Goal: Check status

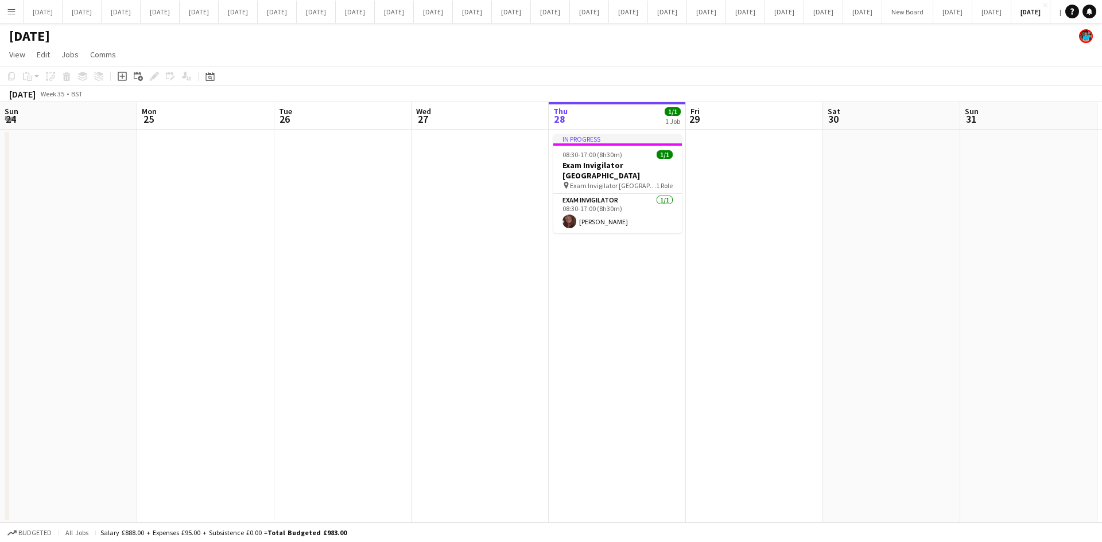
scroll to position [0, 274]
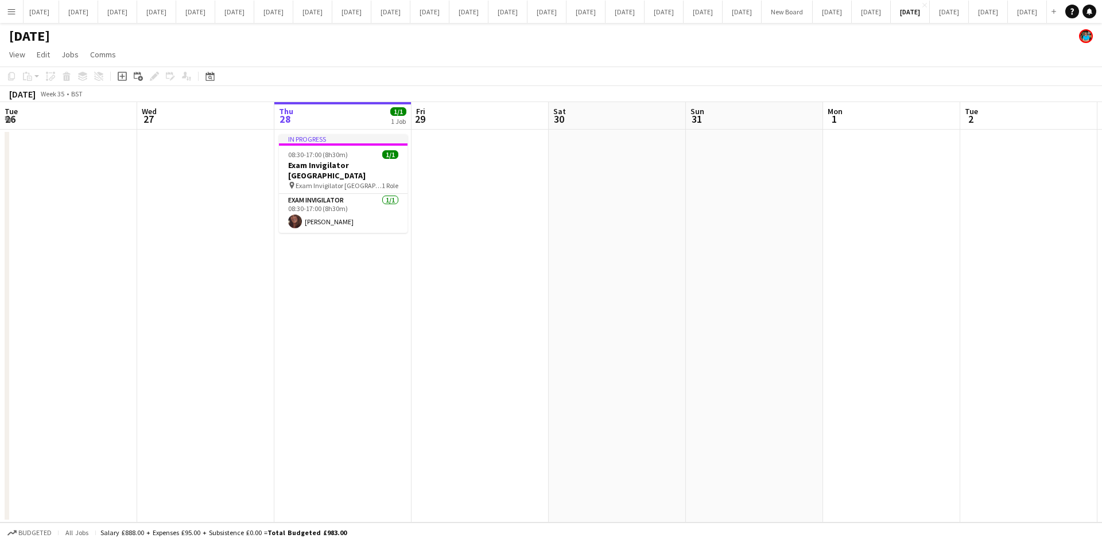
click at [9, 13] on app-icon "Menu" at bounding box center [11, 11] width 9 height 9
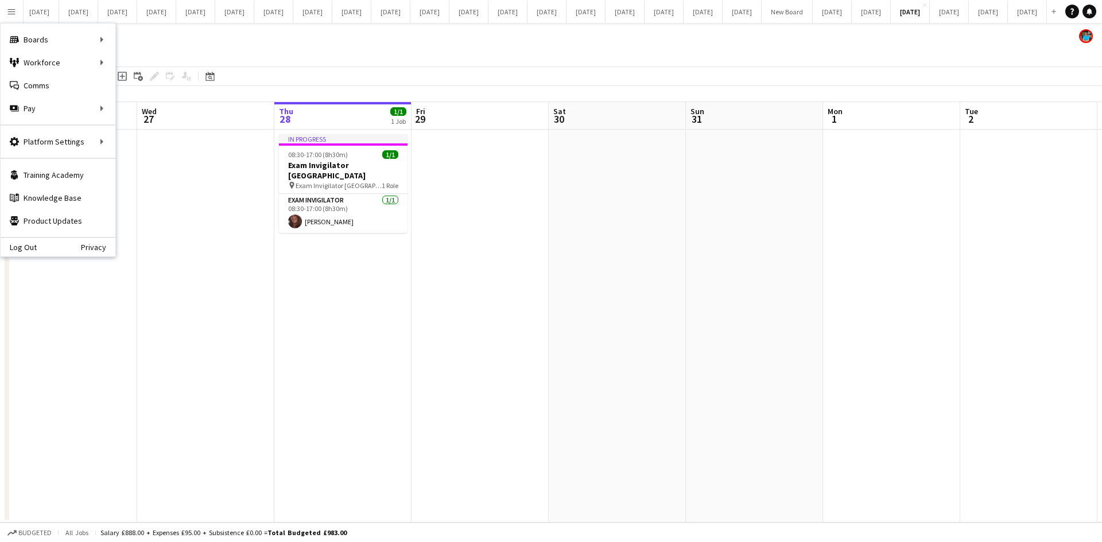
click at [158, 255] on app-date-cell at bounding box center [205, 326] width 137 height 393
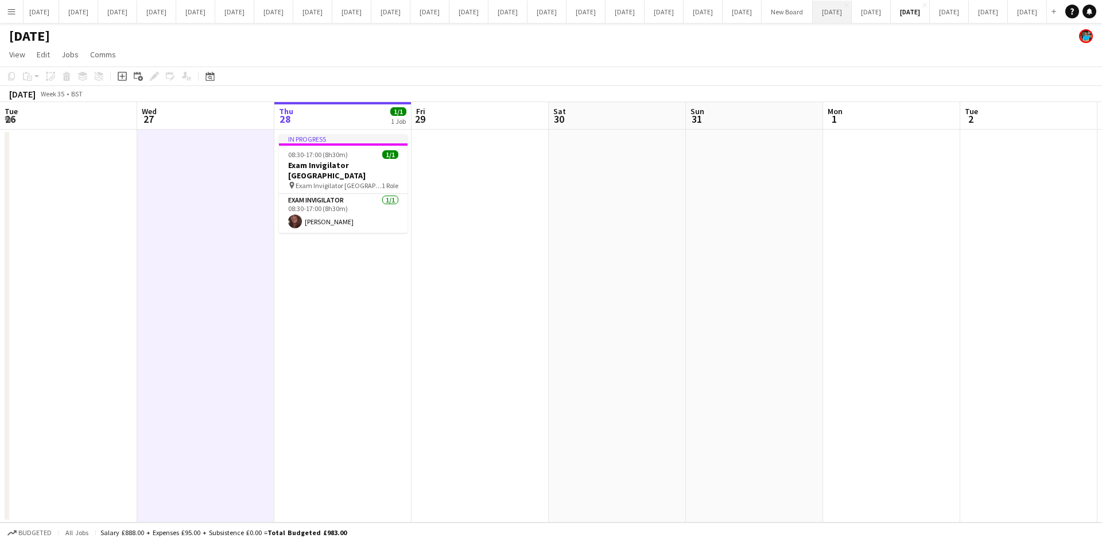
click at [812, 14] on button "[DATE] Close" at bounding box center [831, 12] width 39 height 22
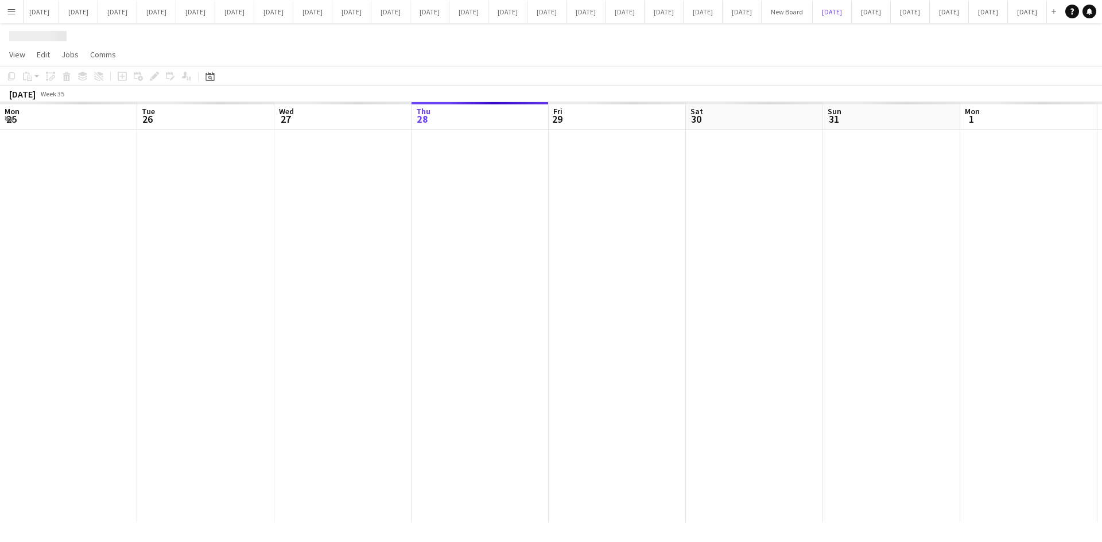
scroll to position [0, 274]
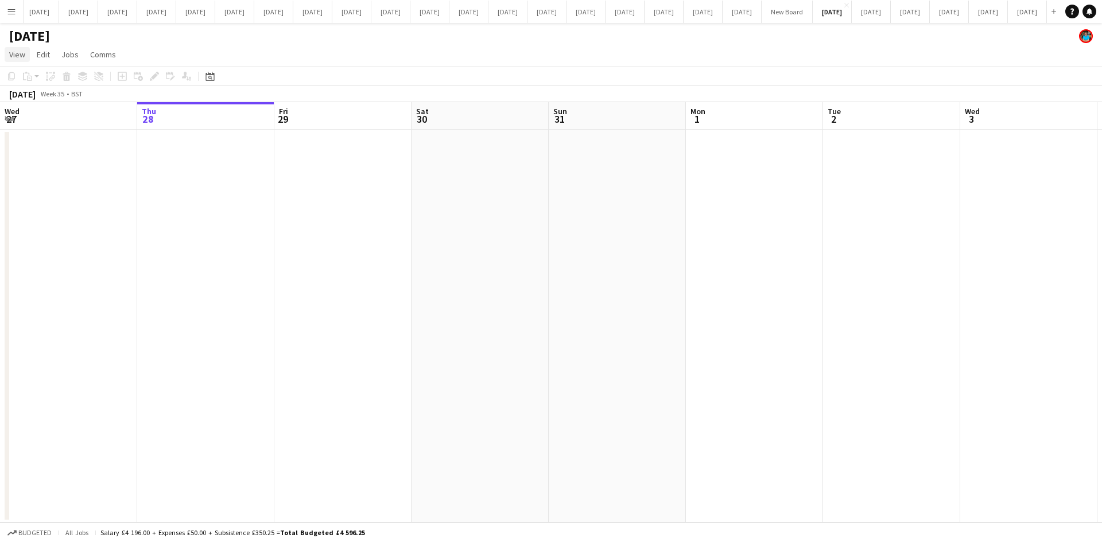
click at [10, 53] on span "View" at bounding box center [17, 54] width 16 height 10
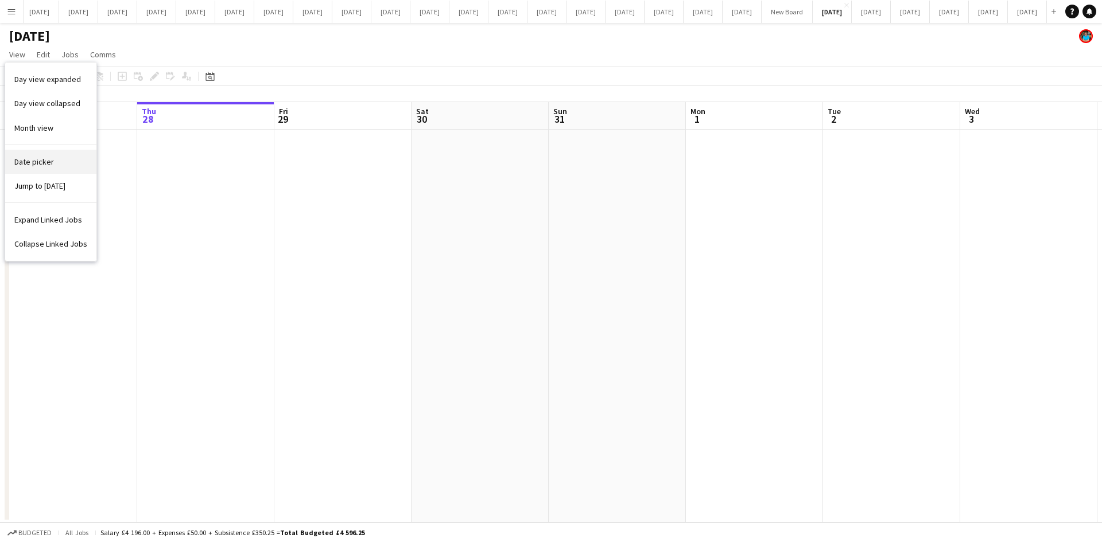
click at [30, 159] on span "Date picker" at bounding box center [34, 162] width 40 height 10
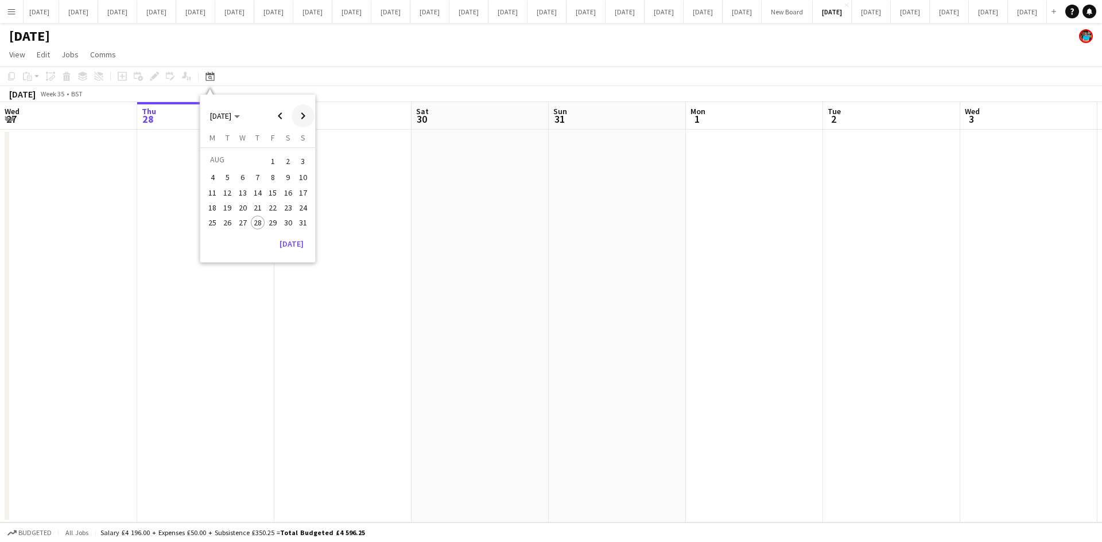
click at [303, 112] on span "Next month" at bounding box center [302, 115] width 23 height 23
click at [248, 206] on span "15" at bounding box center [243, 205] width 14 height 14
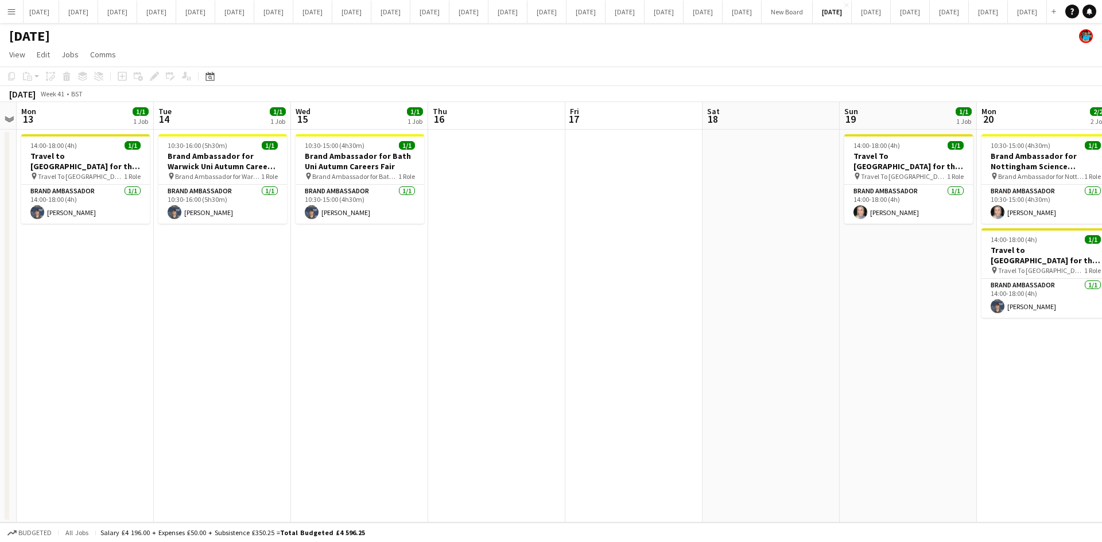
click at [536, 318] on app-calendar-viewport "Fri 10 1/1 1 Job Sat 11 1/1 1 Job Sun 12 Mon 13 1/1 1 Job Tue 14 1/1 1 Job Wed …" at bounding box center [551, 312] width 1102 height 421
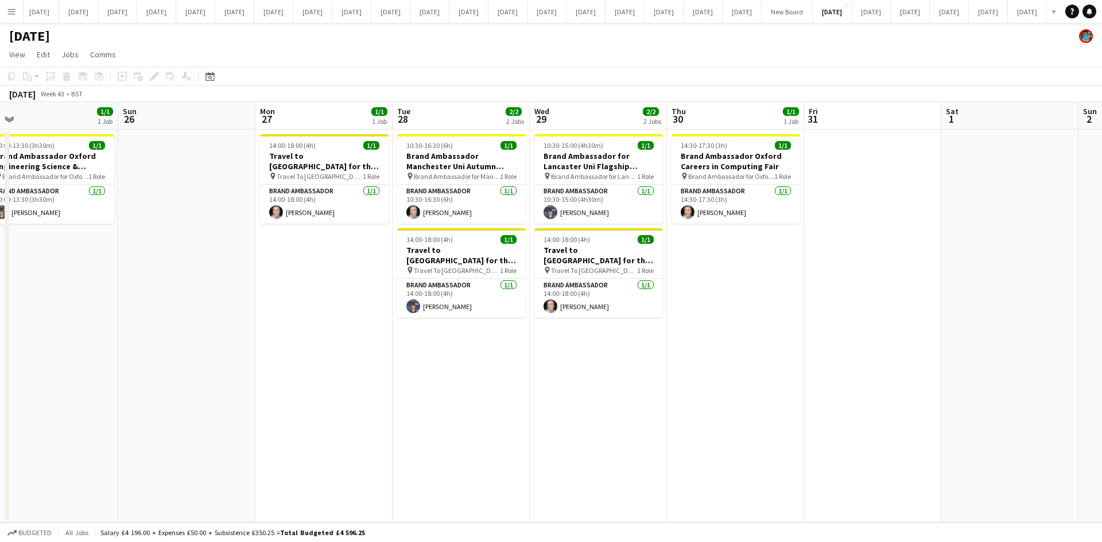
scroll to position [0, 437]
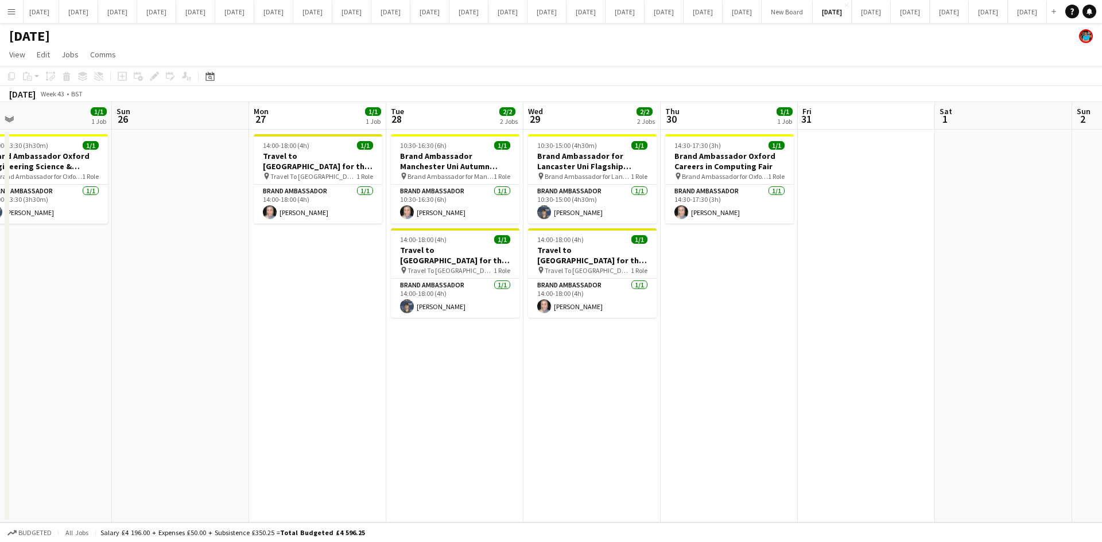
click at [9, 8] on app-icon "Menu" at bounding box center [11, 11] width 9 height 9
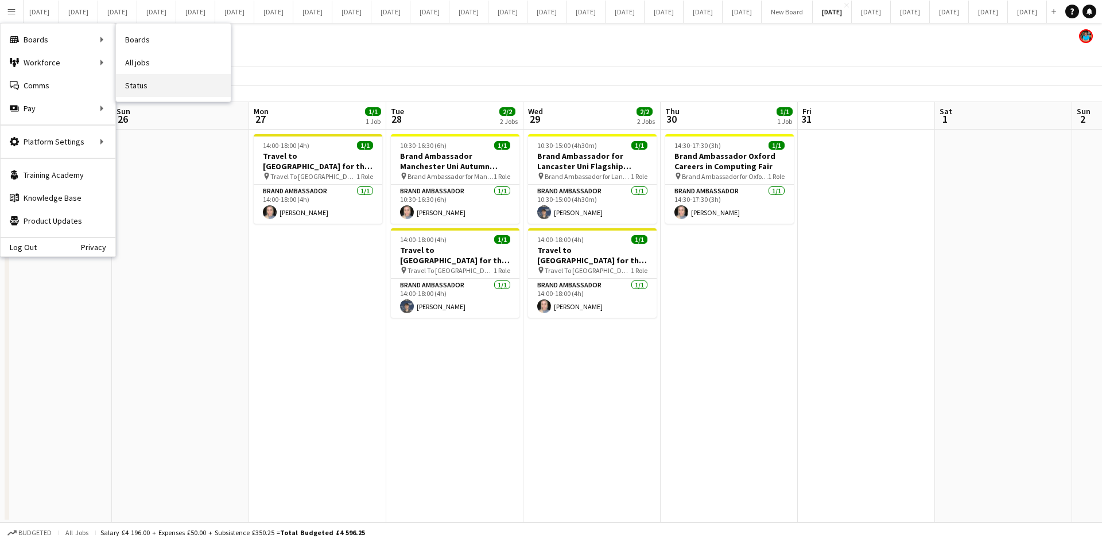
click at [133, 83] on link "Status" at bounding box center [173, 85] width 115 height 23
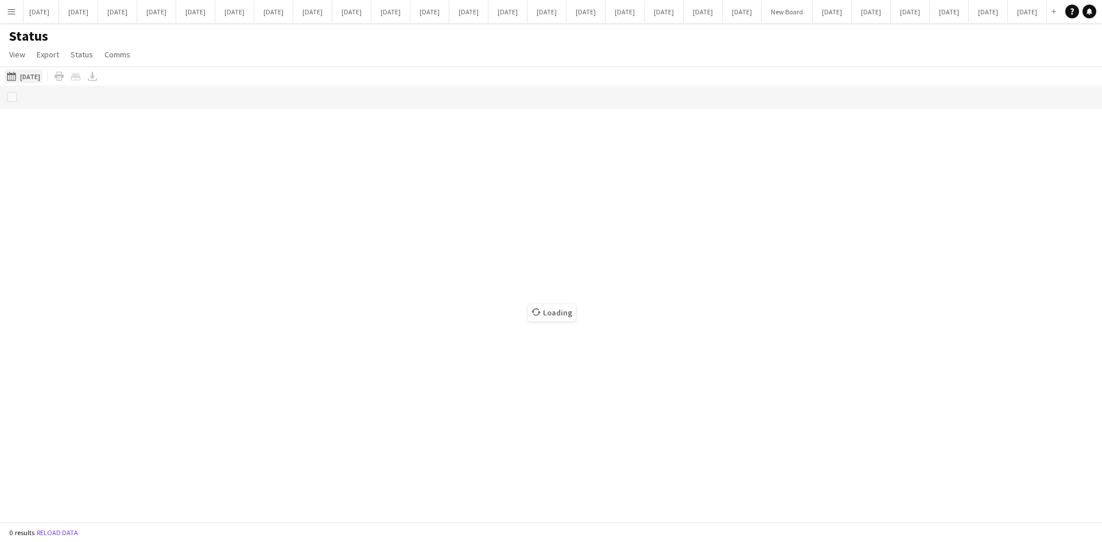
click at [38, 78] on button "[DATE] to [DATE] [DATE]" at bounding box center [24, 76] width 38 height 14
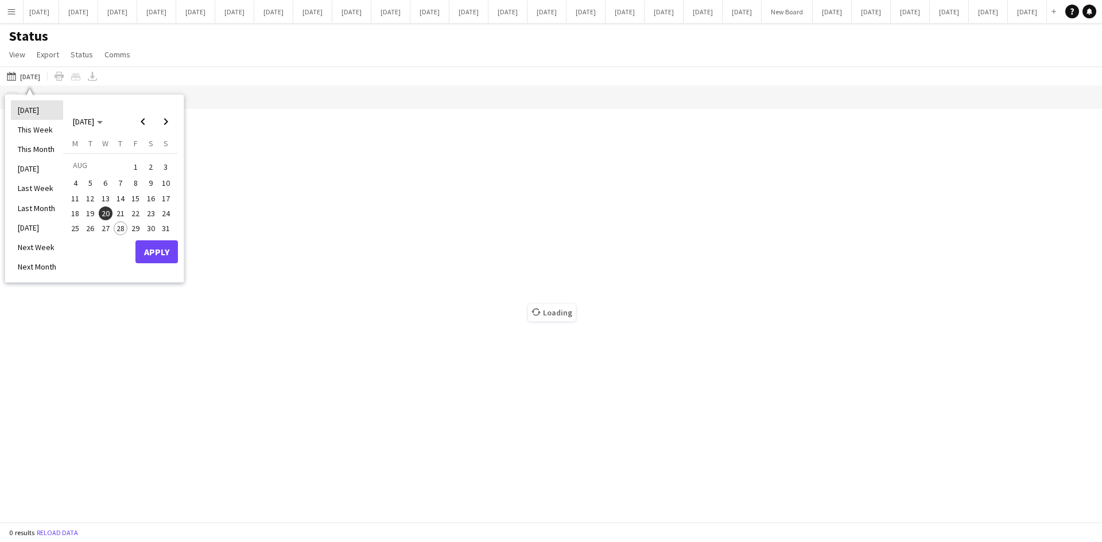
click at [41, 106] on li "[DATE]" at bounding box center [37, 110] width 52 height 20
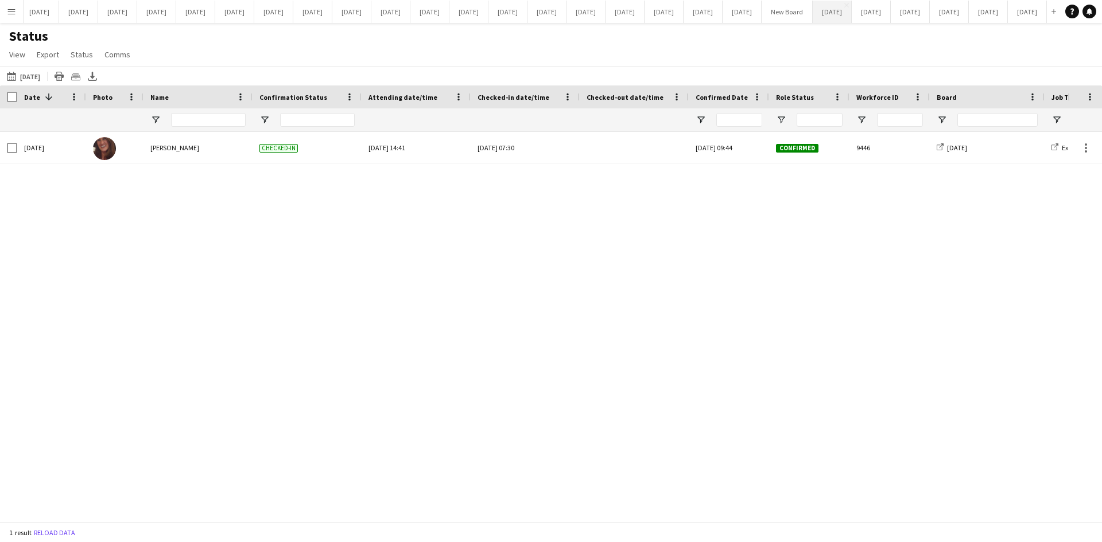
drag, startPoint x: 729, startPoint y: 15, endPoint x: 713, endPoint y: 22, distance: 17.3
click at [812, 14] on button "[DATE] Close" at bounding box center [831, 12] width 39 height 22
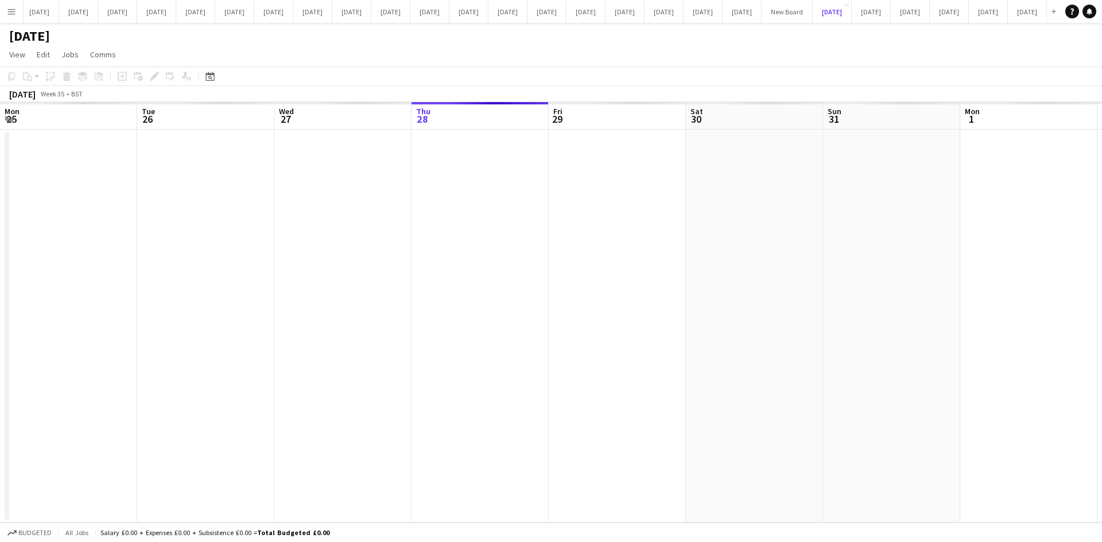
scroll to position [0, 274]
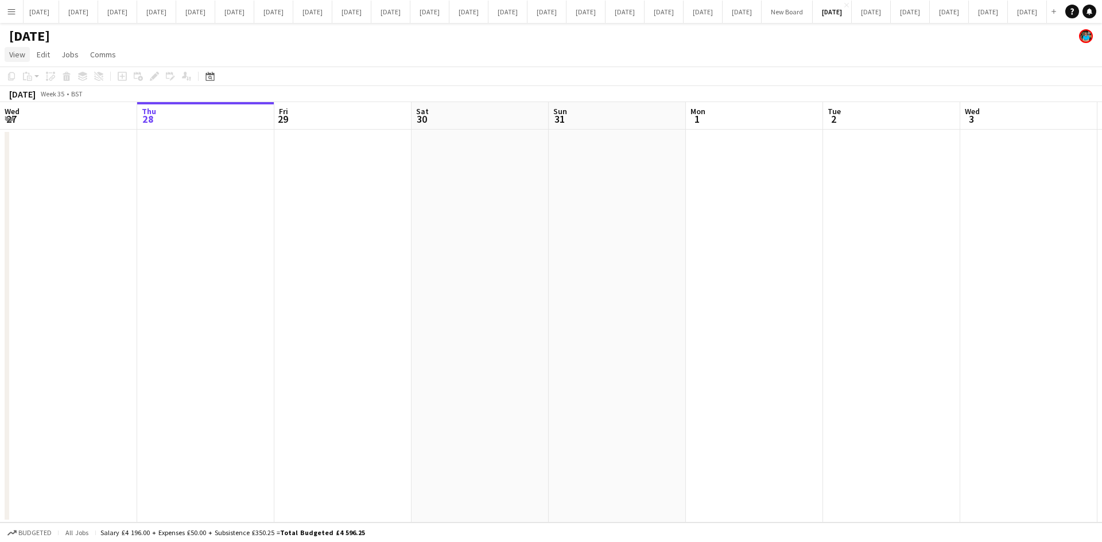
click at [12, 55] on span "View" at bounding box center [17, 54] width 16 height 10
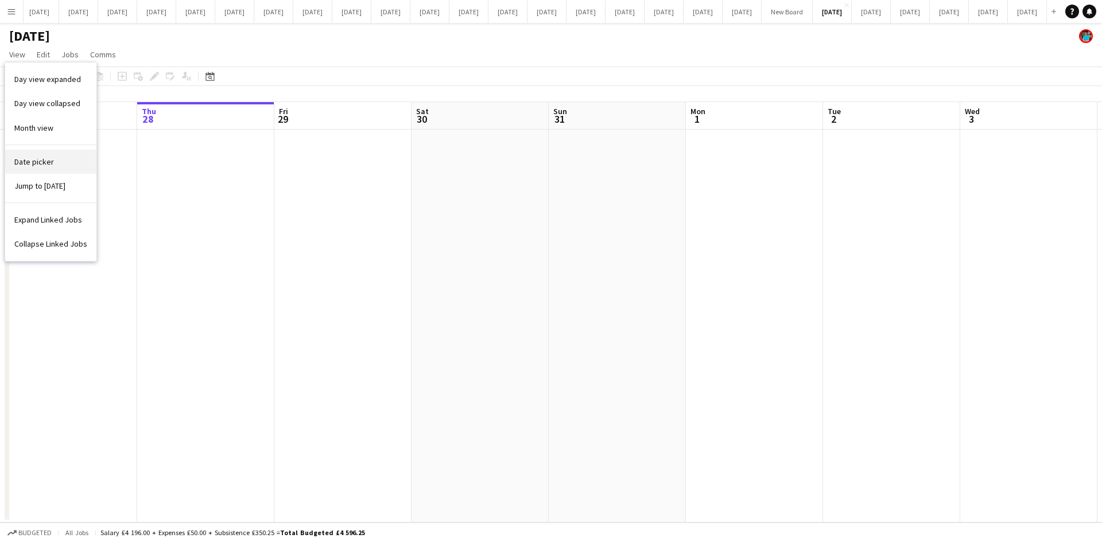
click at [34, 161] on span "Date picker" at bounding box center [34, 162] width 40 height 10
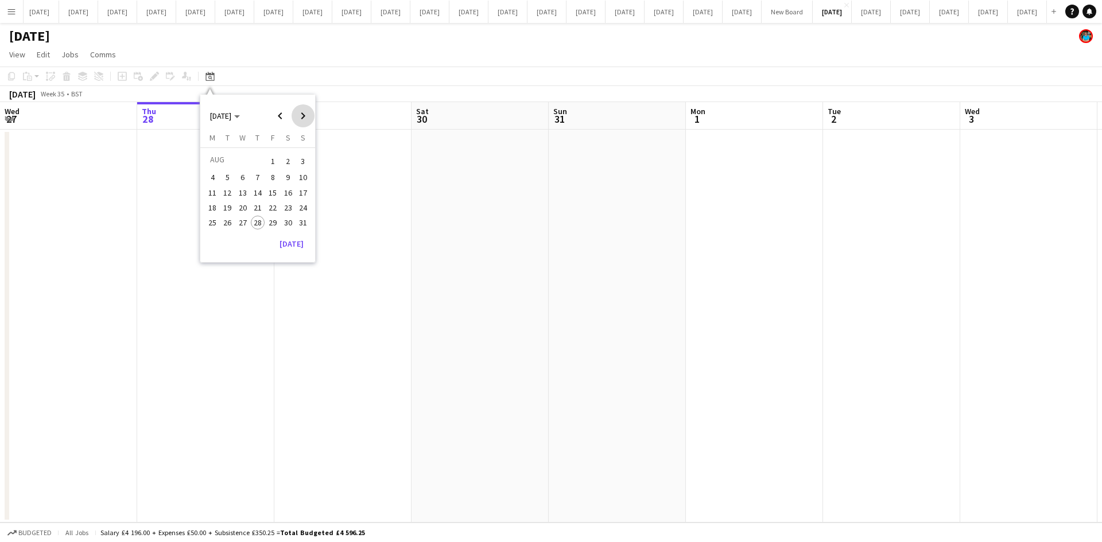
click at [303, 116] on span "Next month" at bounding box center [302, 115] width 23 height 23
drag, startPoint x: 306, startPoint y: 118, endPoint x: 301, endPoint y: 125, distance: 8.6
click at [306, 119] on span "Next month" at bounding box center [302, 115] width 23 height 23
click at [244, 205] on span "15" at bounding box center [243, 205] width 14 height 14
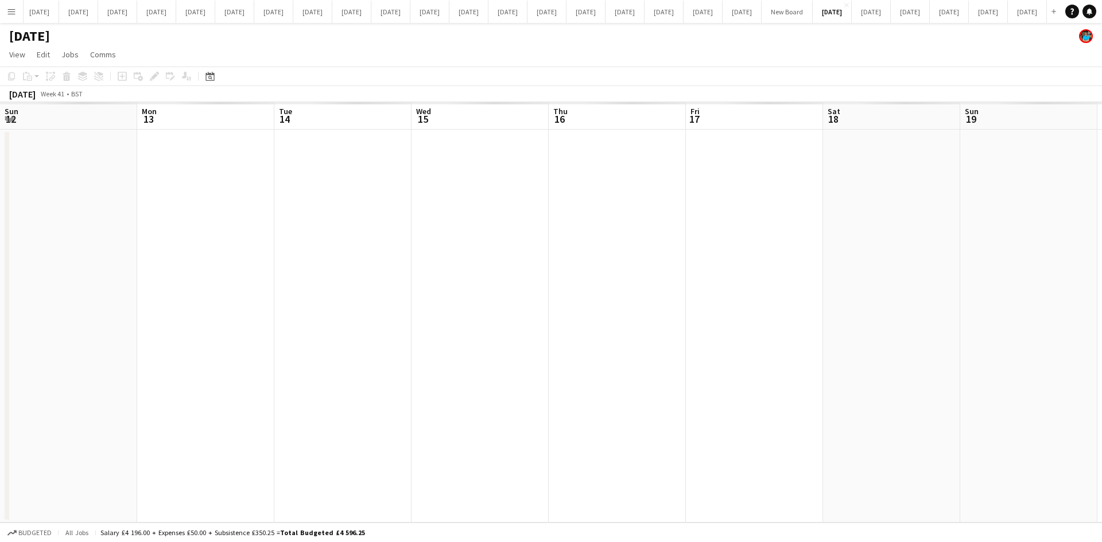
scroll to position [0, 395]
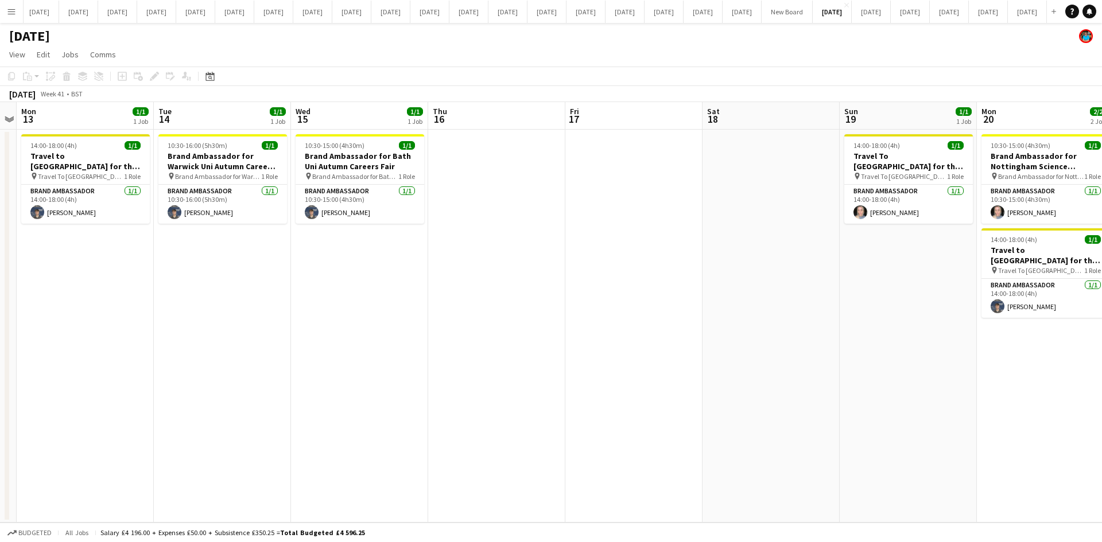
click at [609, 351] on app-date-cell at bounding box center [633, 326] width 137 height 393
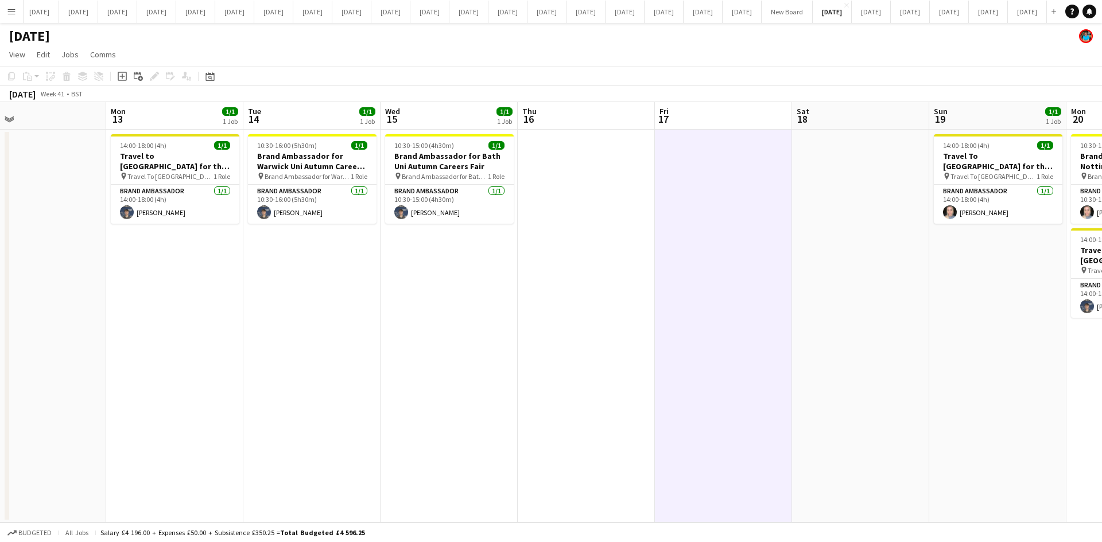
scroll to position [0, 303]
click at [527, 433] on app-date-cell at bounding box center [588, 326] width 137 height 393
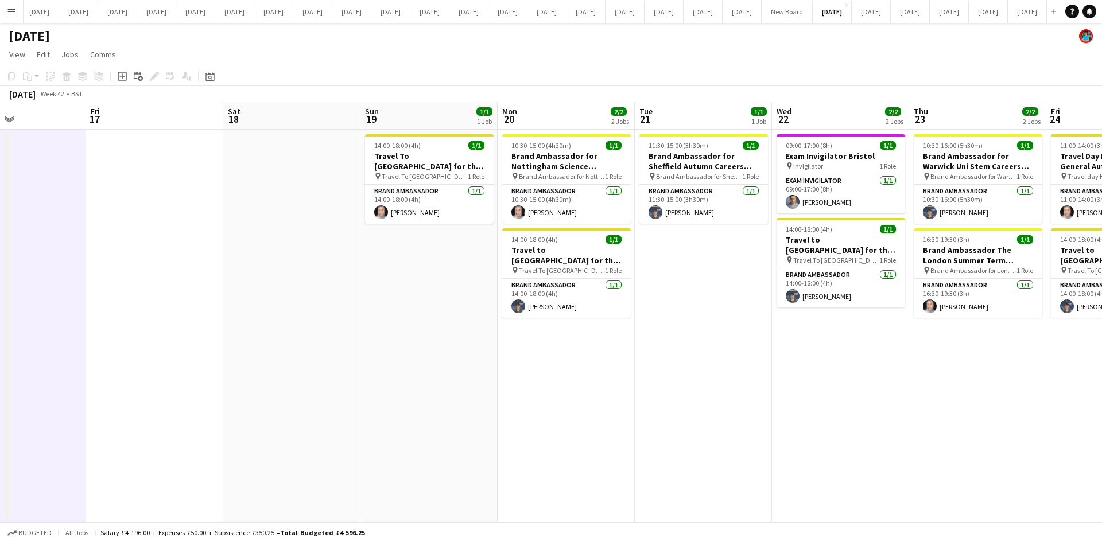
scroll to position [0, 328]
